Goal: Manage account settings

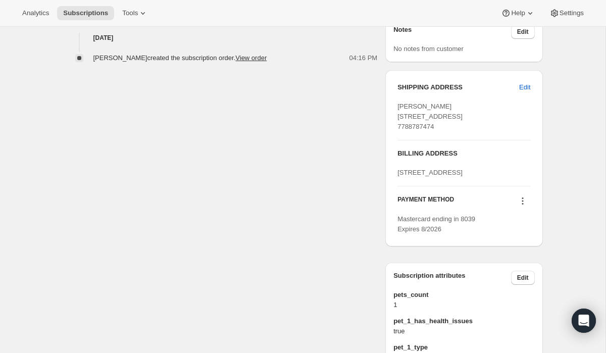
scroll to position [394, 0]
click at [525, 87] on span "Edit" at bounding box center [525, 86] width 11 height 10
select select "ON"
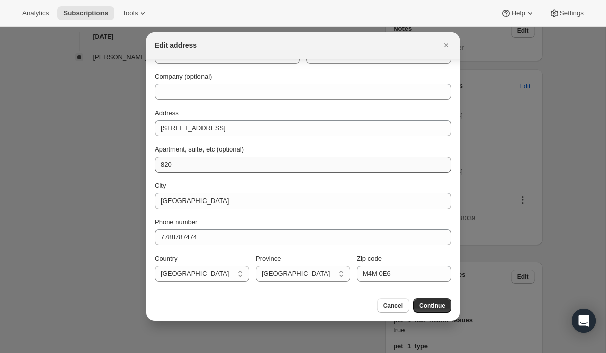
scroll to position [0, 0]
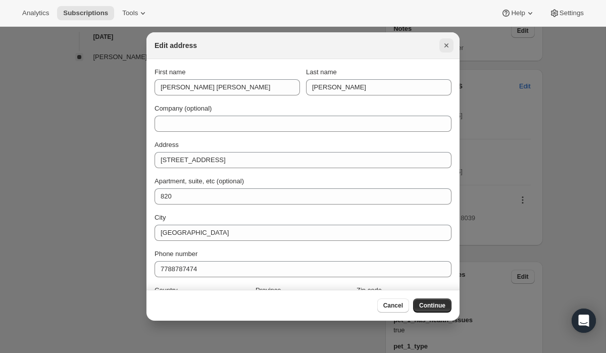
click at [447, 47] on icon "Close" at bounding box center [447, 45] width 10 height 10
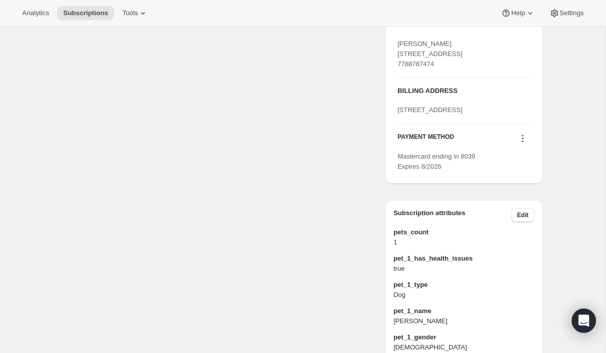
scroll to position [456, 0]
click at [524, 143] on icon at bounding box center [523, 137] width 10 height 10
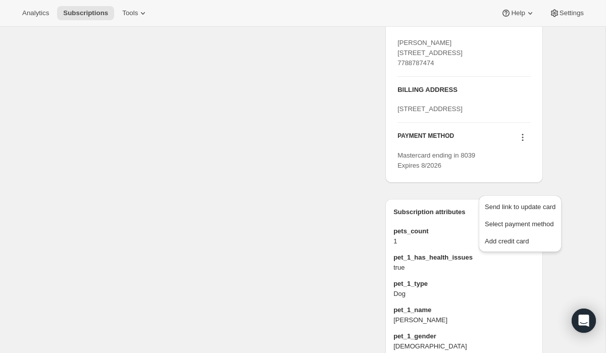
click at [544, 158] on div "Subscription #35679404262. This page is ready Subscription #35679404262 Success…" at bounding box center [303, 134] width 504 height 1129
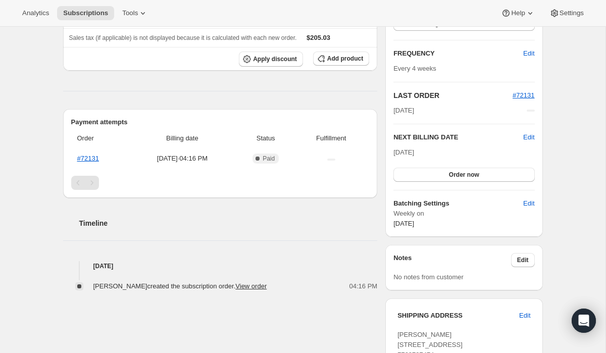
scroll to position [0, 0]
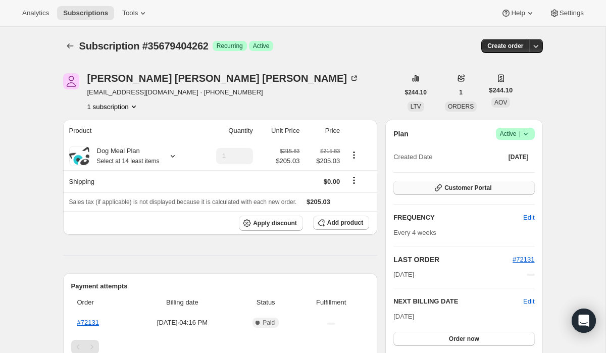
click at [486, 189] on span "Customer Portal" at bounding box center [468, 188] width 47 height 8
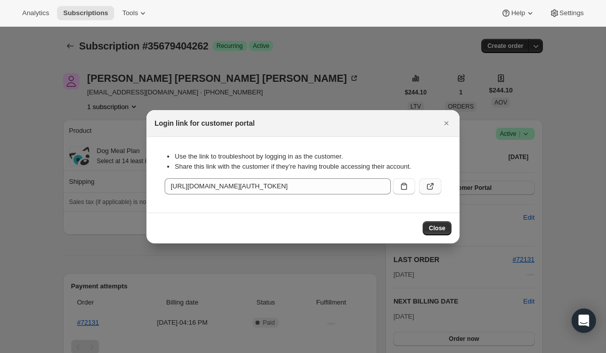
click at [428, 181] on button ":rbs:" at bounding box center [430, 186] width 22 height 16
click at [54, 237] on div at bounding box center [303, 176] width 606 height 353
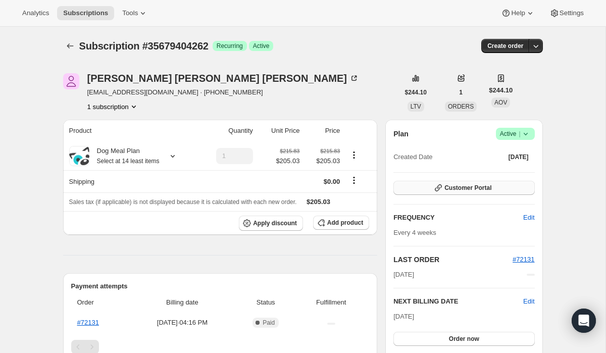
click at [447, 187] on span "Customer Portal" at bounding box center [468, 188] width 47 height 8
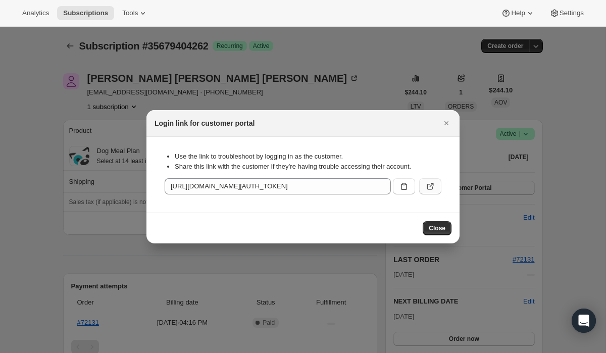
click at [436, 186] on button ":rc0:" at bounding box center [430, 186] width 22 height 16
click at [445, 124] on icon "Close" at bounding box center [447, 123] width 10 height 10
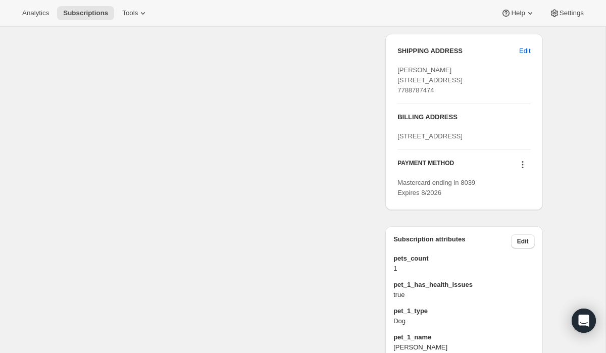
scroll to position [430, 0]
click at [446, 122] on h3 "BILLING ADDRESS" at bounding box center [464, 117] width 133 height 10
click at [430, 139] on span "[STREET_ADDRESS]" at bounding box center [430, 136] width 65 height 8
click at [521, 48] on span "Edit" at bounding box center [525, 50] width 11 height 10
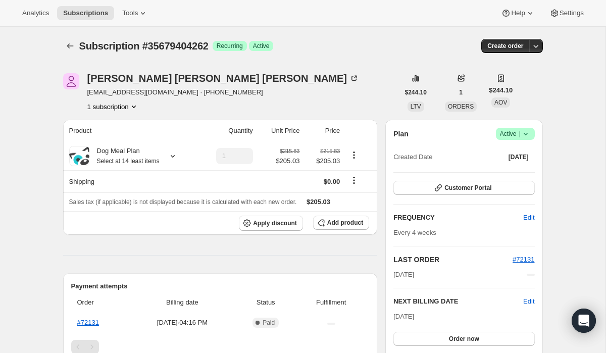
select select "ON"
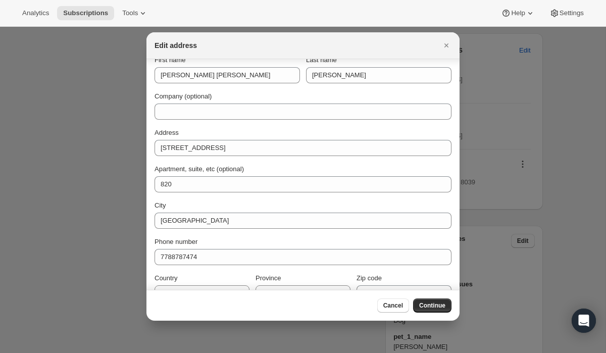
scroll to position [32, 0]
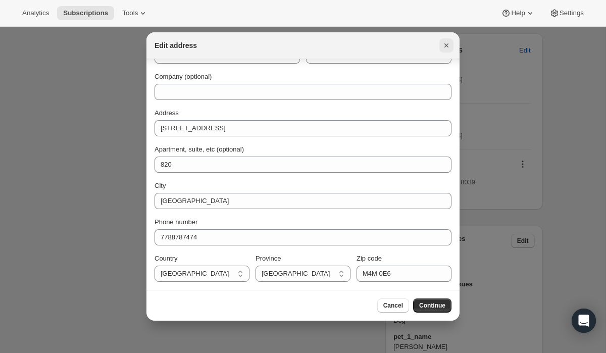
click at [447, 45] on icon "Close" at bounding box center [447, 45] width 4 height 4
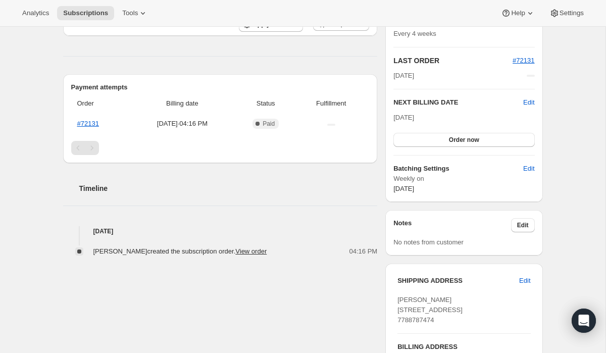
scroll to position [0, 0]
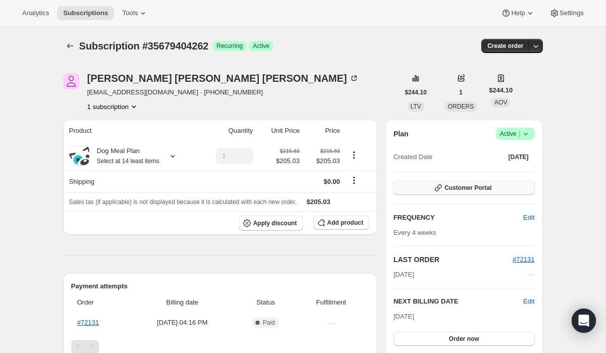
click at [438, 188] on icon "button" at bounding box center [438, 187] width 7 height 7
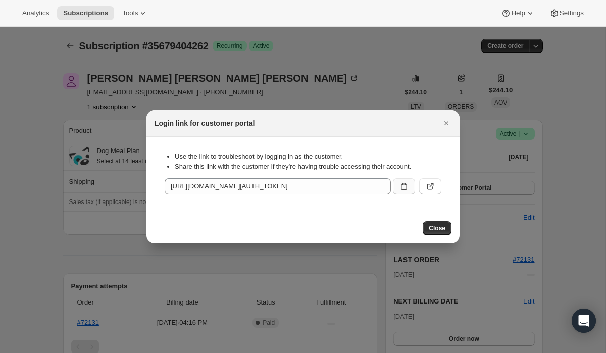
click at [399, 186] on icon ":rc0:" at bounding box center [404, 186] width 10 height 10
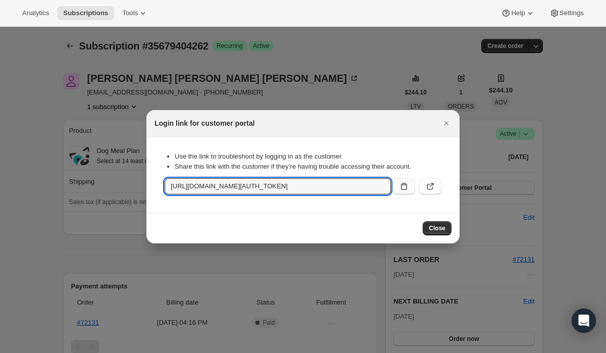
click at [356, 72] on div at bounding box center [303, 176] width 606 height 353
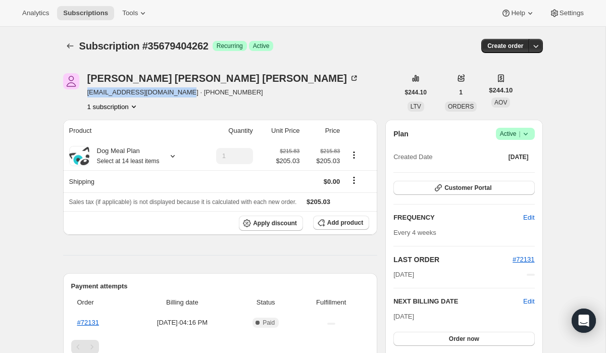
drag, startPoint x: 183, startPoint y: 95, endPoint x: 85, endPoint y: 93, distance: 98.1
click at [86, 93] on div "AMALIA MARIE PUNZALAN amaliapunzalan777@gmail.com · +17788787474 1 subscription" at bounding box center [231, 92] width 336 height 38
copy span "amaliapunzalan777@gmail.com"
